Goal: Task Accomplishment & Management: Manage account settings

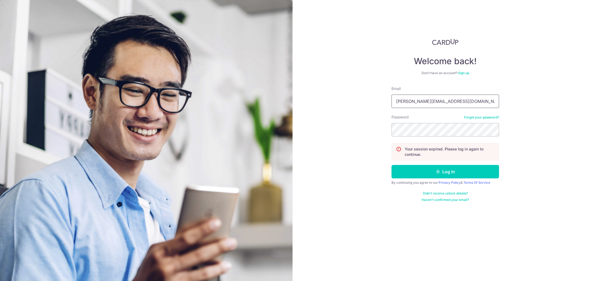
click at [443, 104] on input "[PERSON_NAME][EMAIL_ADDRESS][DOMAIN_NAME]" at bounding box center [446, 101] width 108 height 13
type input "xingxiao1979@hotmail.com"
click at [453, 170] on button "Log in" at bounding box center [446, 171] width 108 height 13
